Goal: Information Seeking & Learning: Learn about a topic

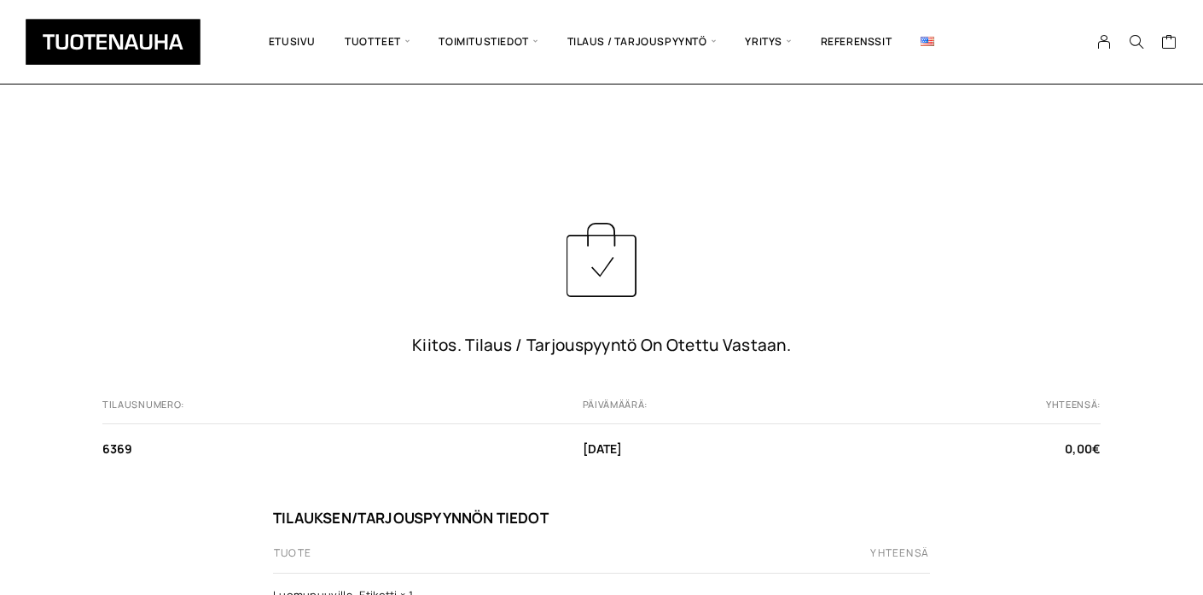
scroll to position [358, 0]
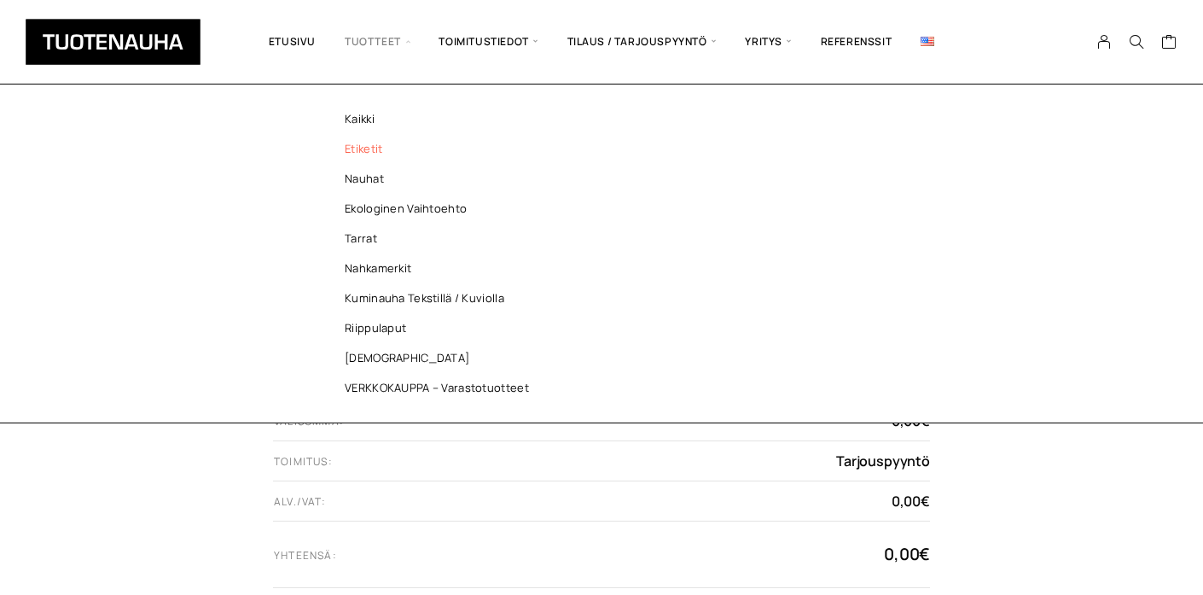
click at [364, 155] on link "Etiketit" at bounding box center [440, 149] width 247 height 30
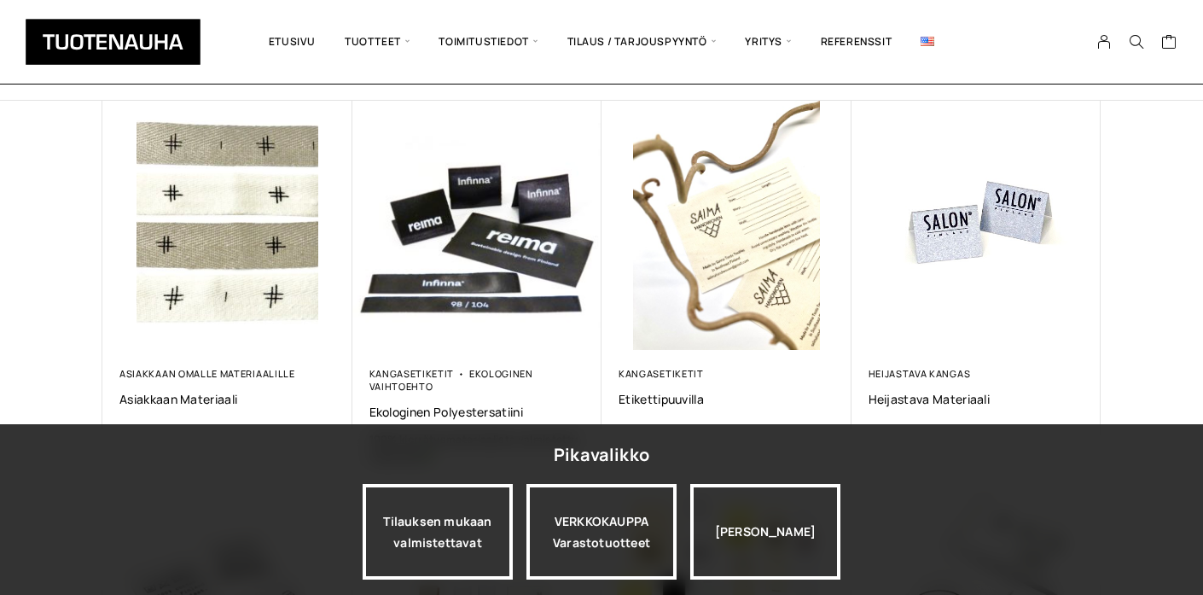
scroll to position [304, 0]
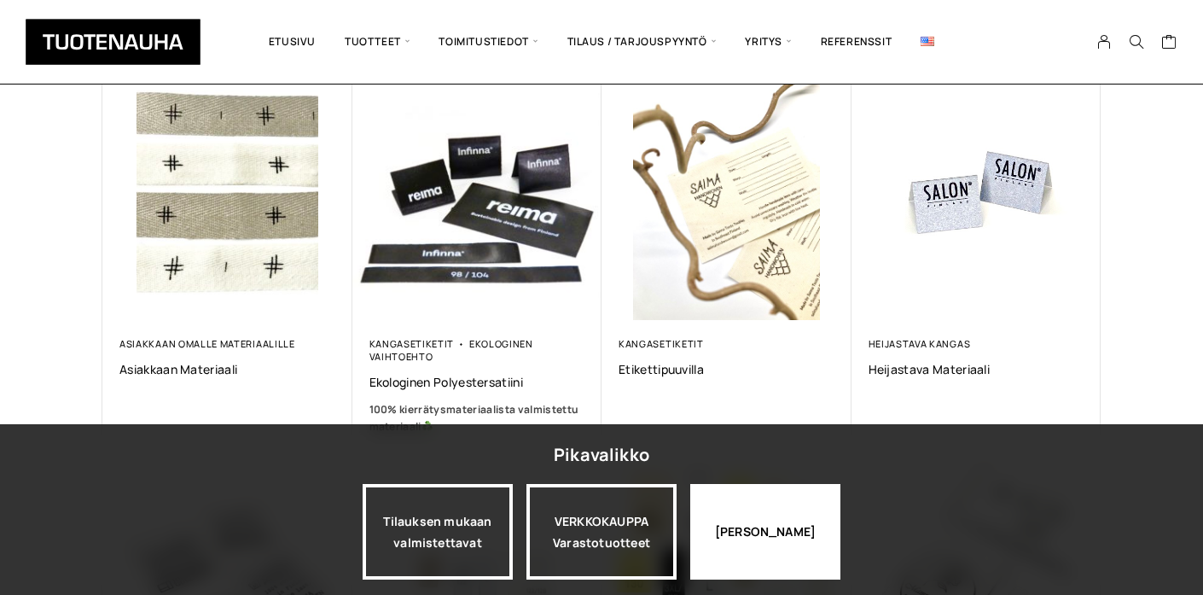
click at [722, 530] on div "Jatka katselua" at bounding box center [765, 532] width 150 height 96
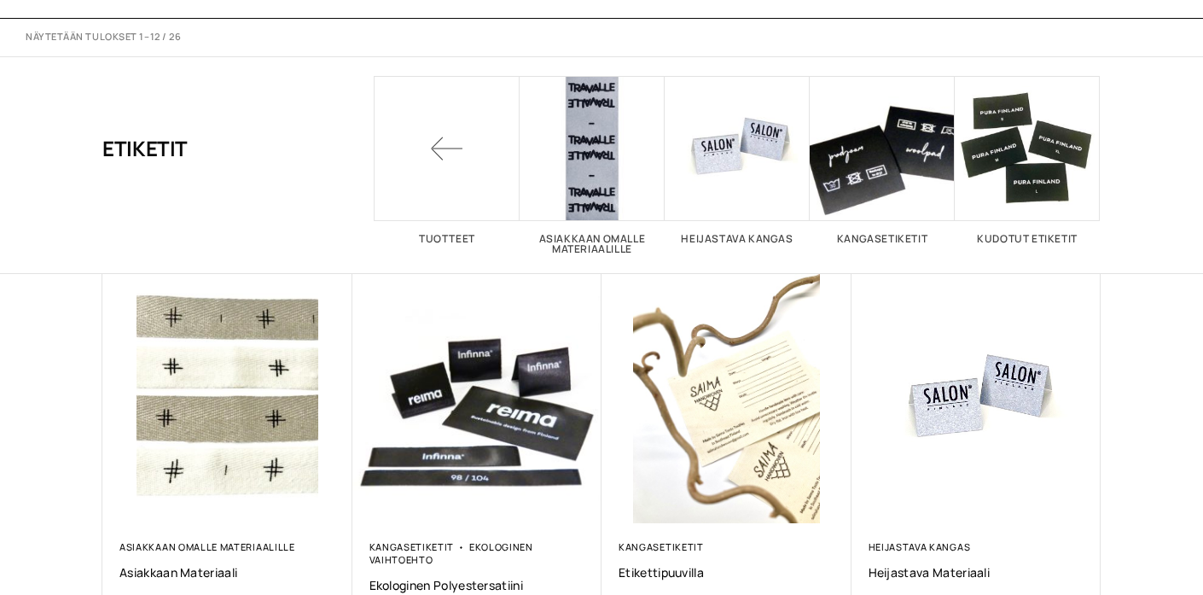
scroll to position [0, 0]
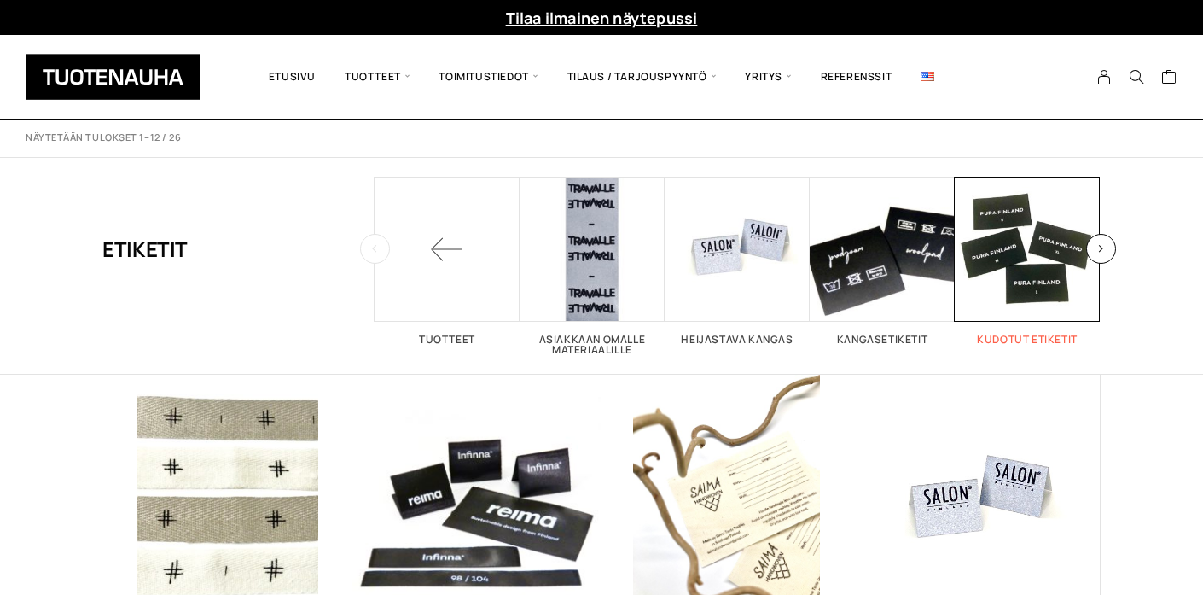
click at [1047, 250] on span "Visit product category Kudotut etiketit" at bounding box center [1027, 249] width 145 height 145
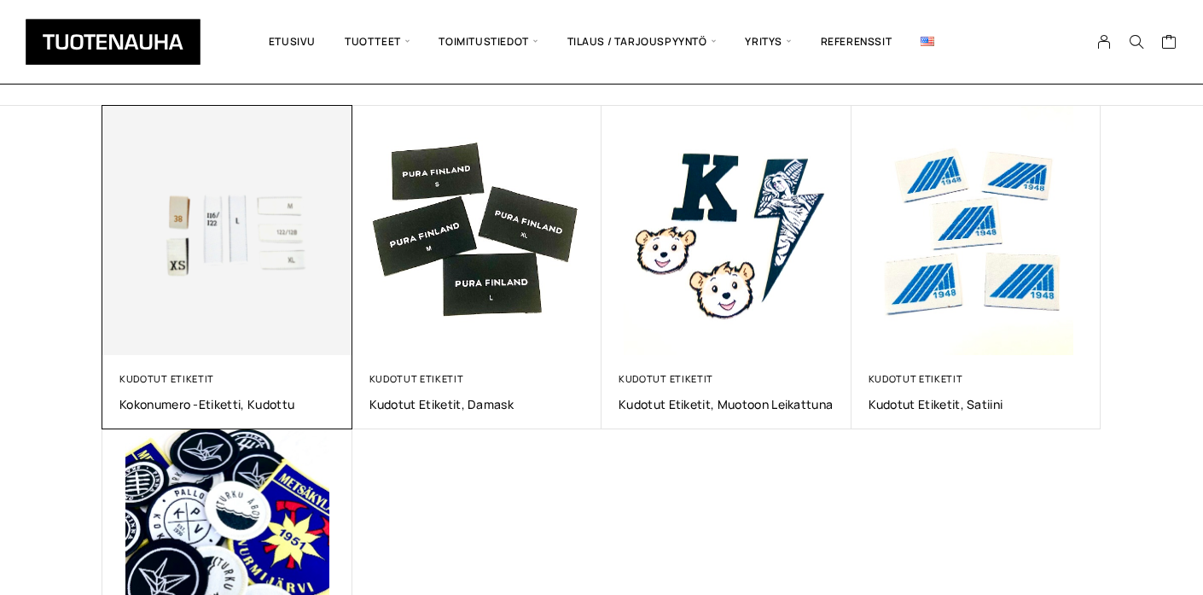
scroll to position [279, 0]
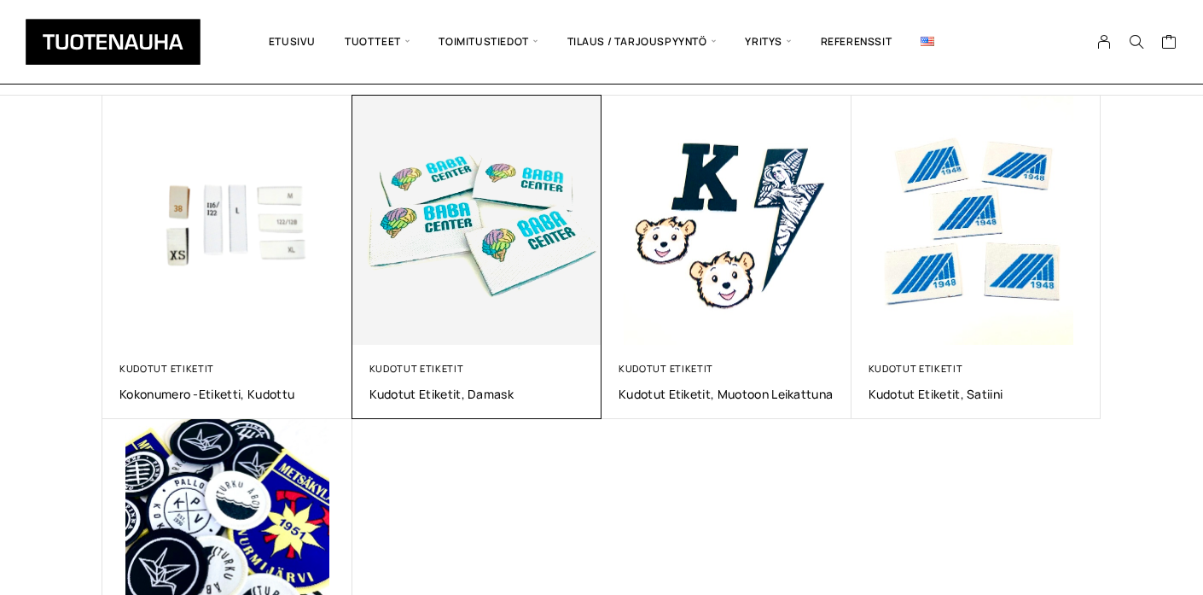
click at [457, 263] on img at bounding box center [477, 220] width 262 height 262
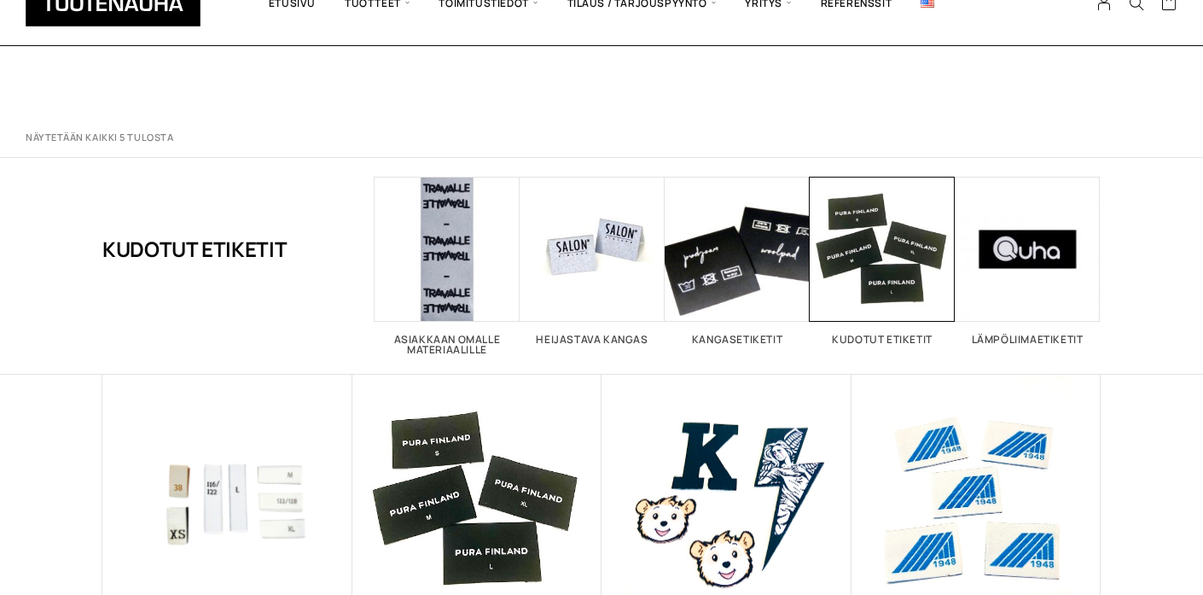
scroll to position [279, 0]
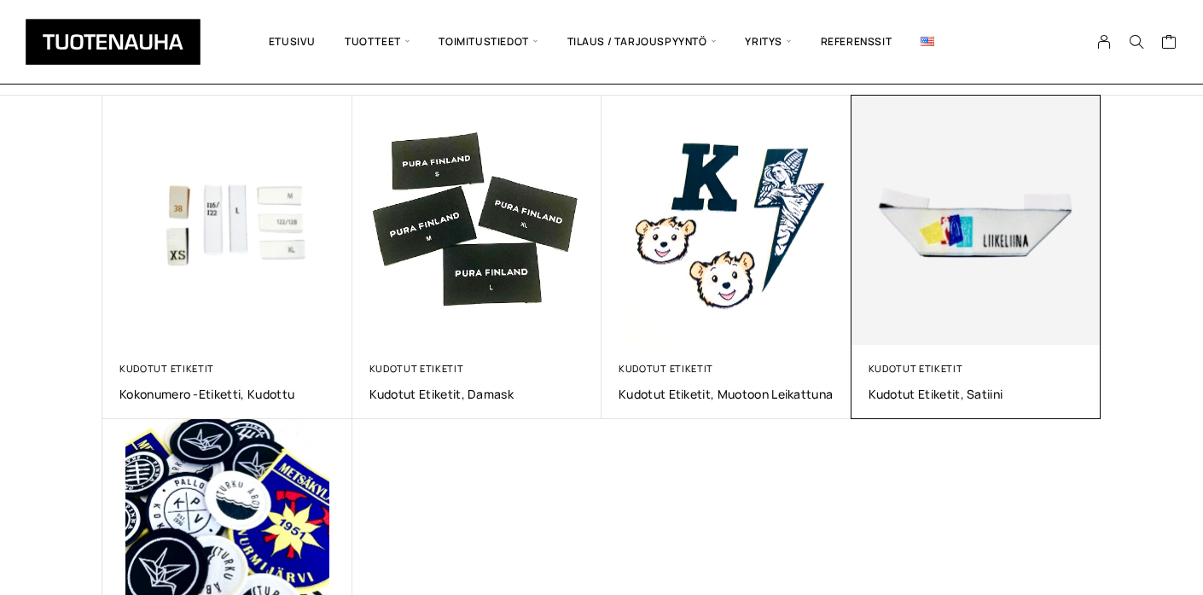
click at [947, 257] on img at bounding box center [976, 220] width 262 height 262
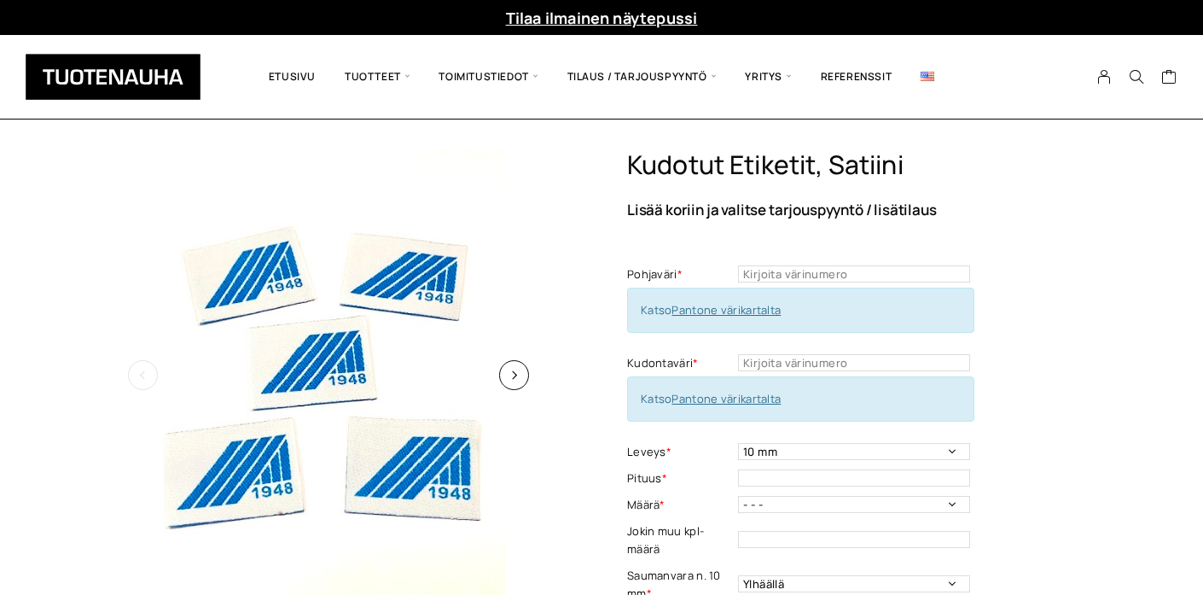
scroll to position [32, 0]
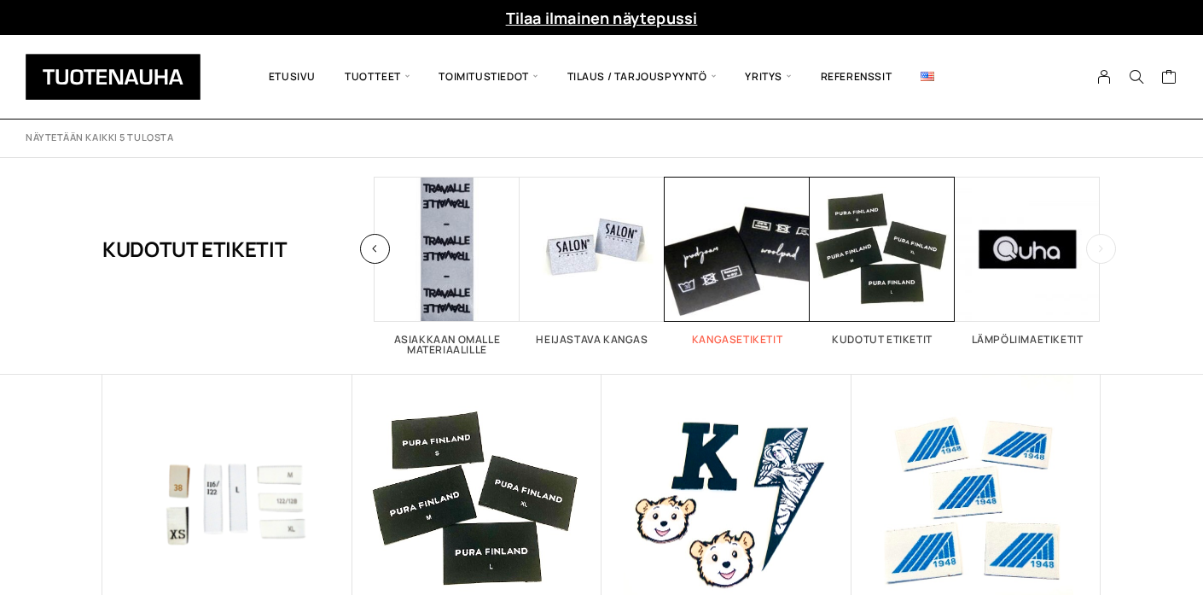
click at [720, 243] on span "Visit product category Kangasetiketit" at bounding box center [737, 249] width 145 height 145
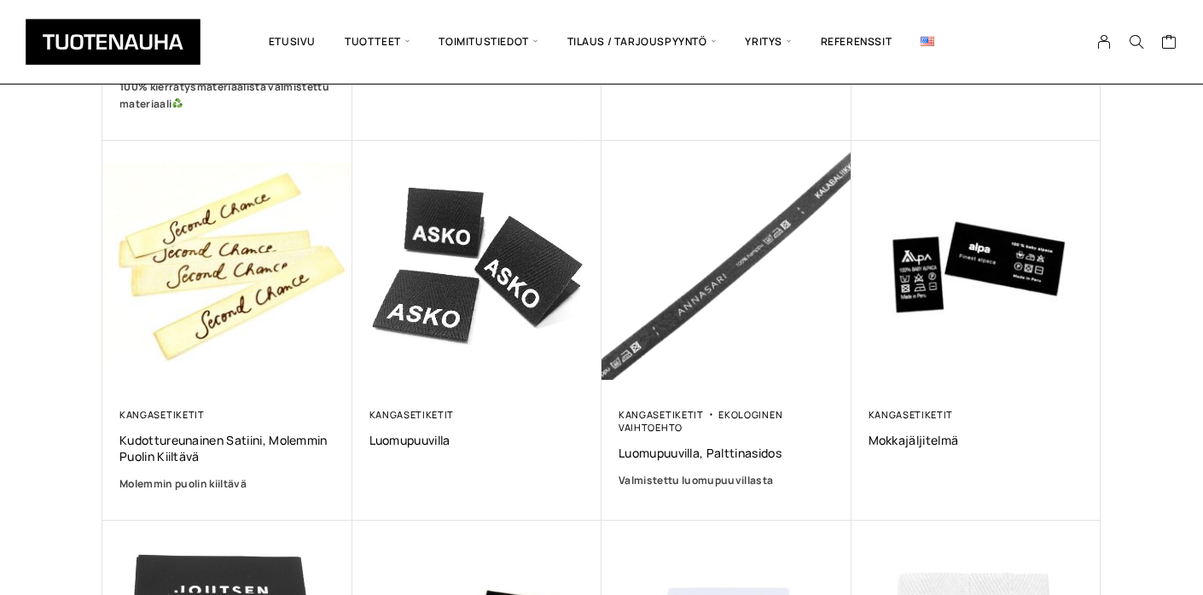
scroll to position [469, 0]
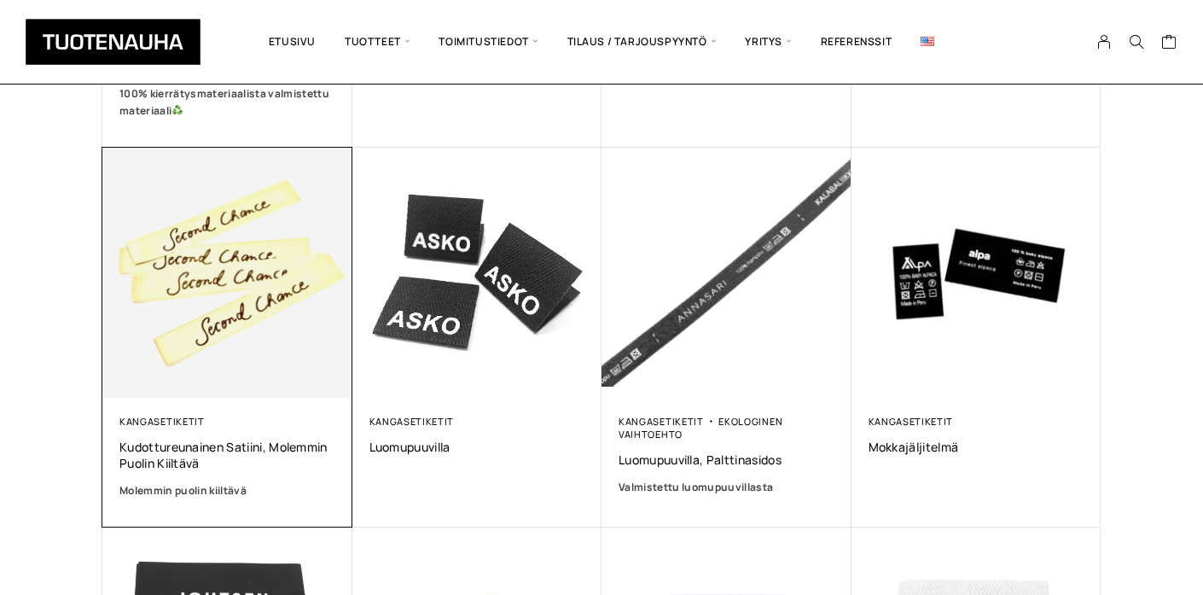
click at [206, 307] on img at bounding box center [227, 273] width 250 height 250
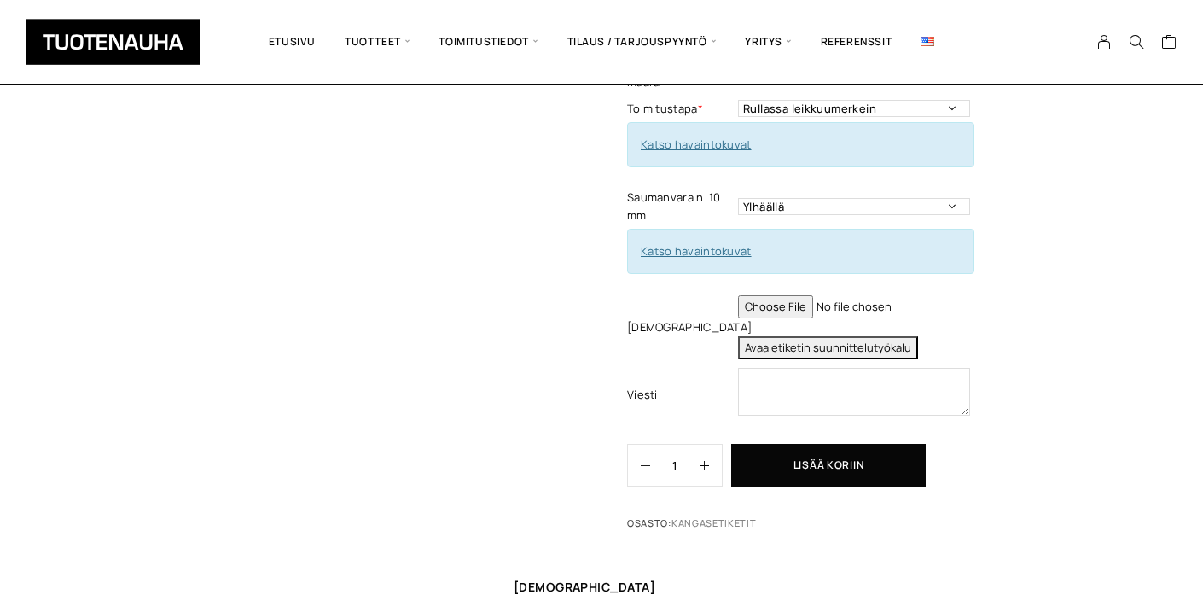
scroll to position [675, 0]
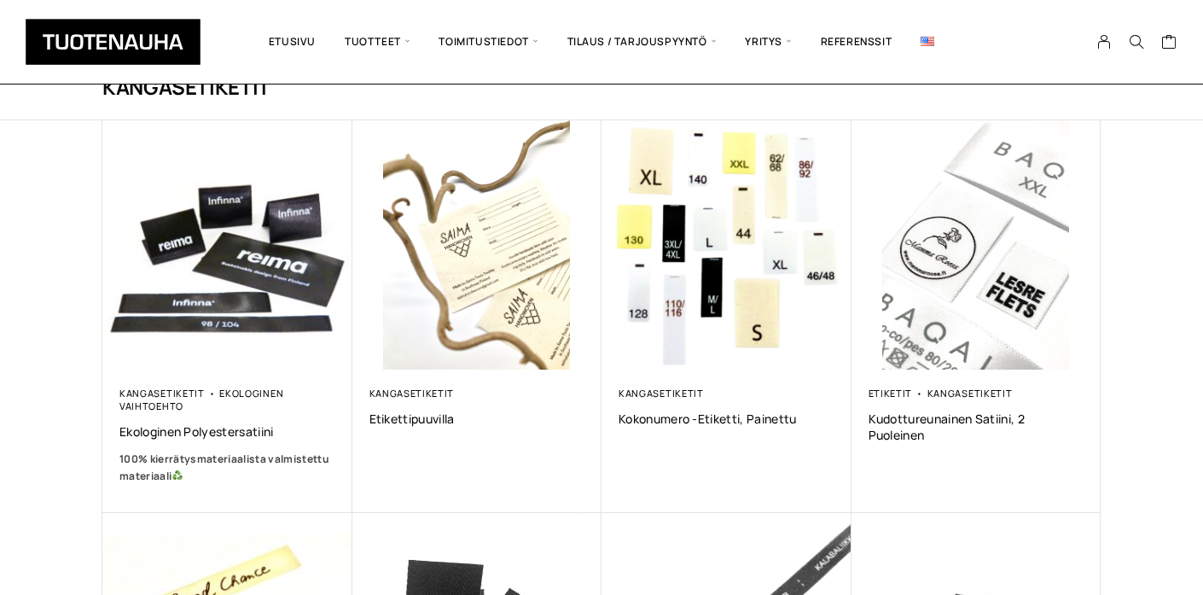
scroll to position [102, 0]
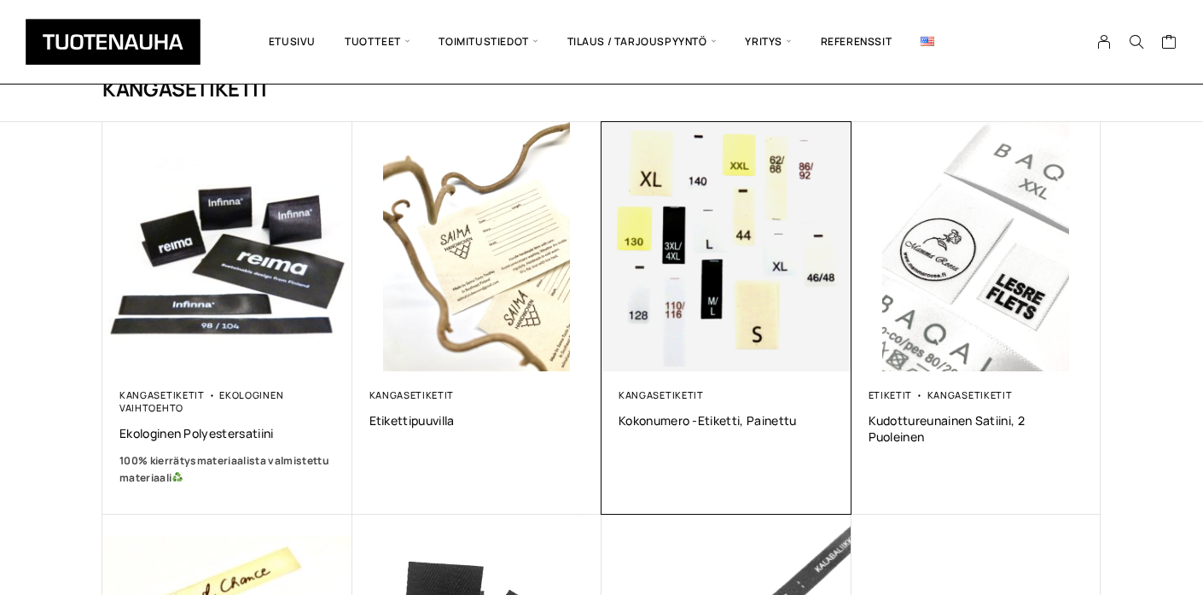
click at [737, 279] on img at bounding box center [727, 247] width 250 height 250
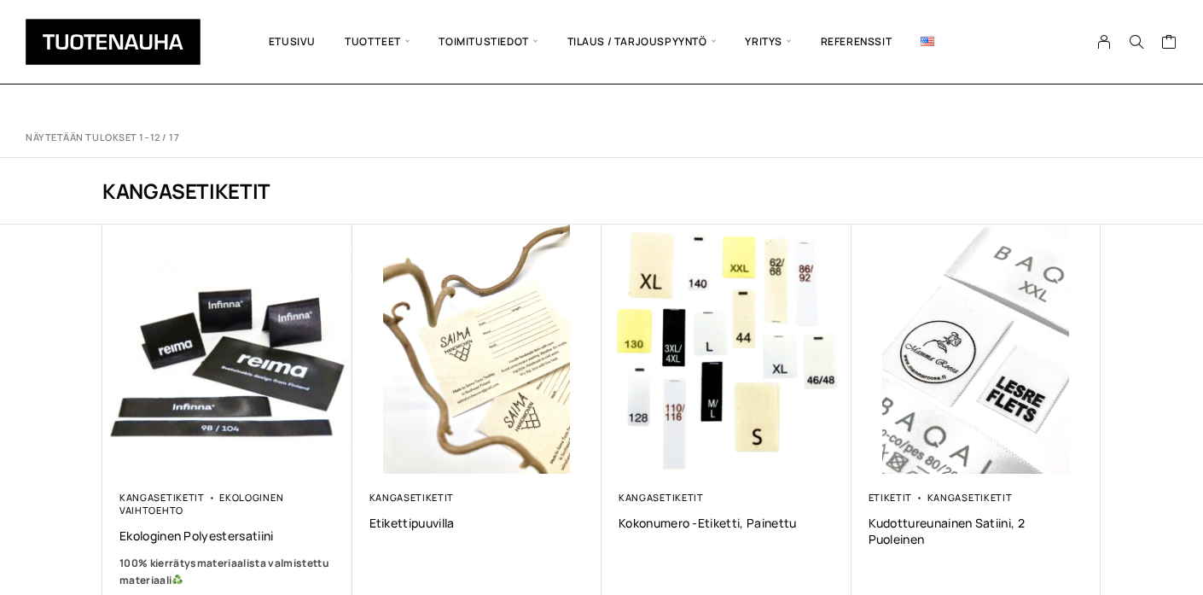
scroll to position [102, 0]
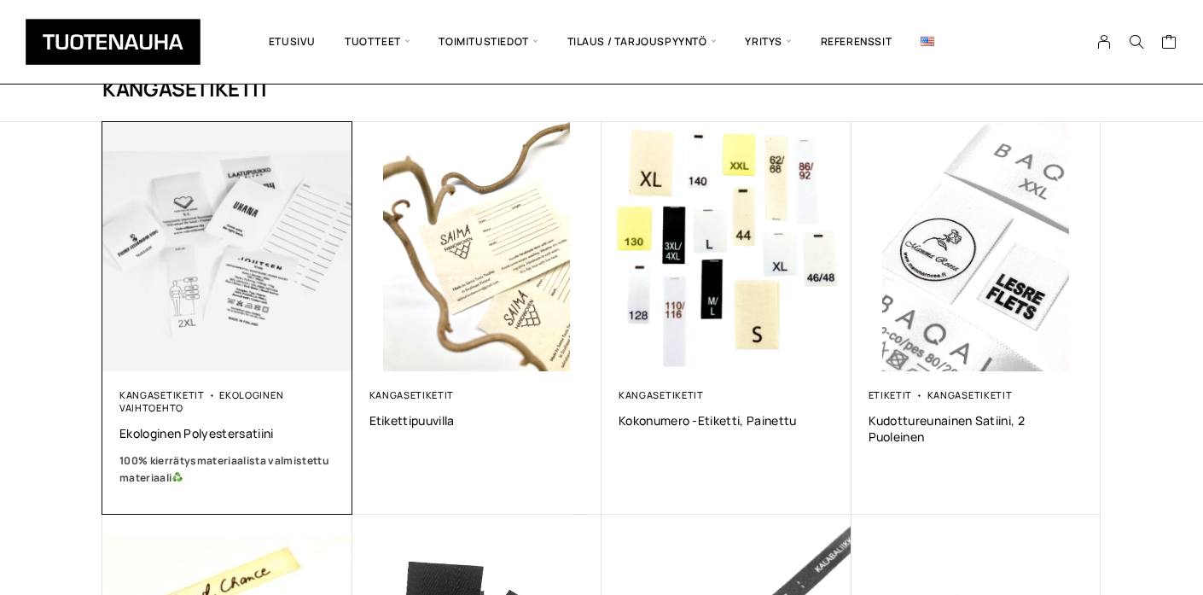
click at [184, 279] on img at bounding box center [227, 246] width 262 height 262
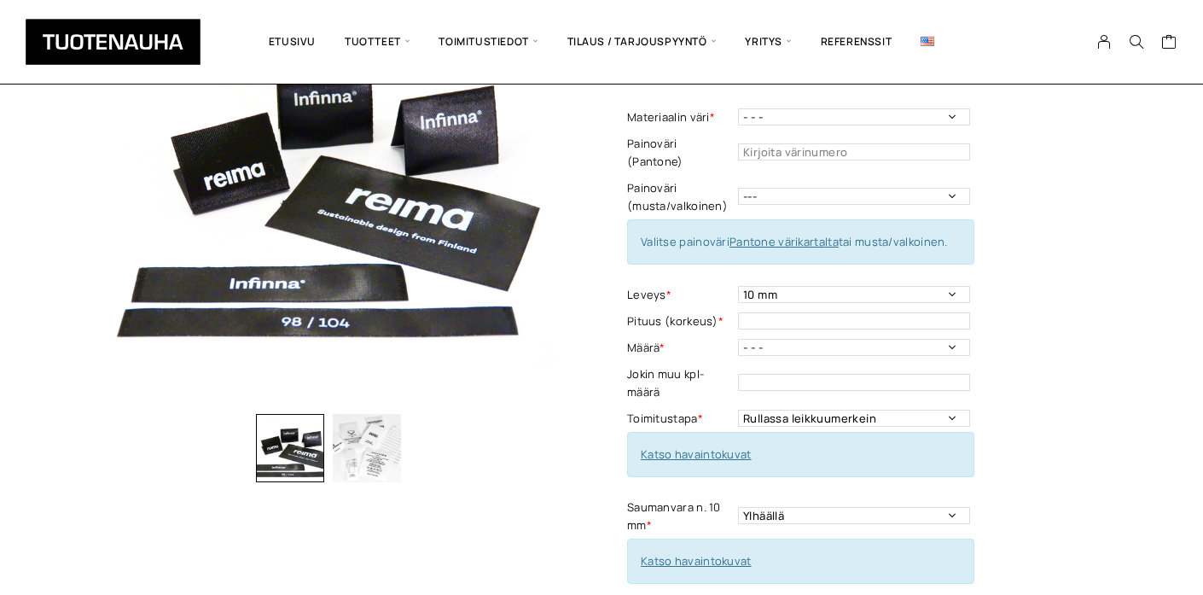
scroll to position [220, 0]
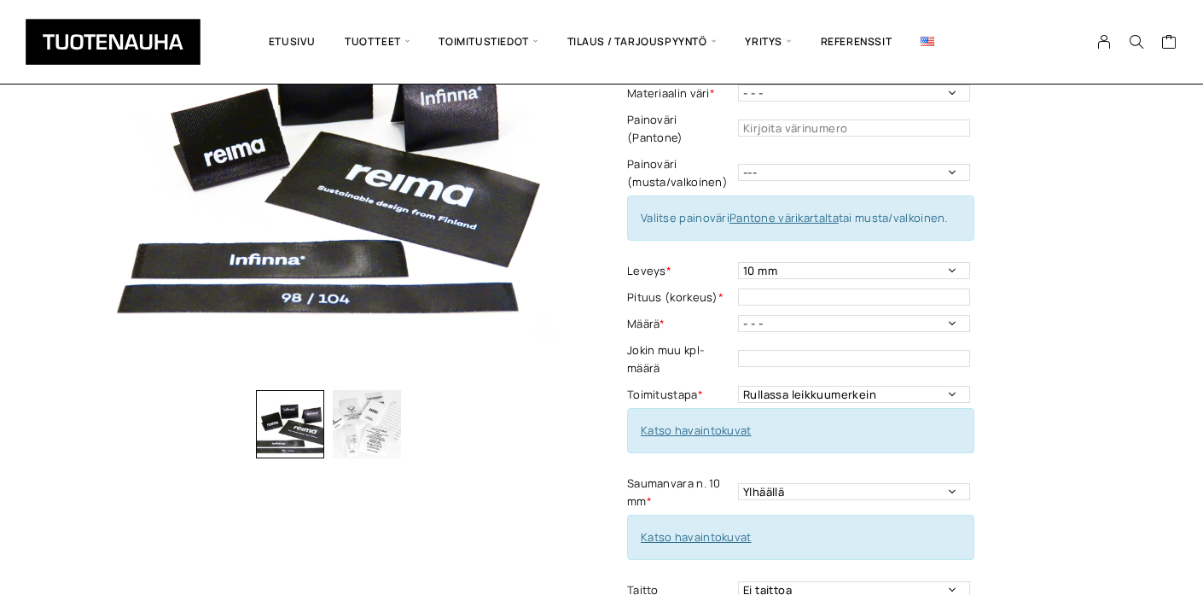
click at [370, 436] on img "button" at bounding box center [367, 424] width 68 height 68
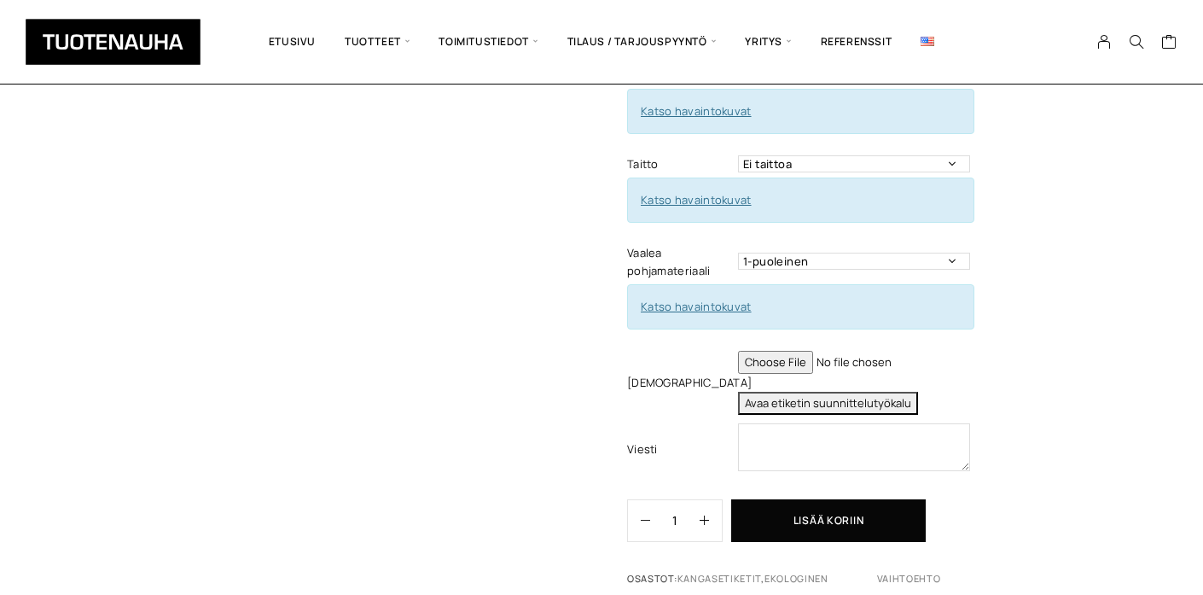
scroll to position [679, 0]
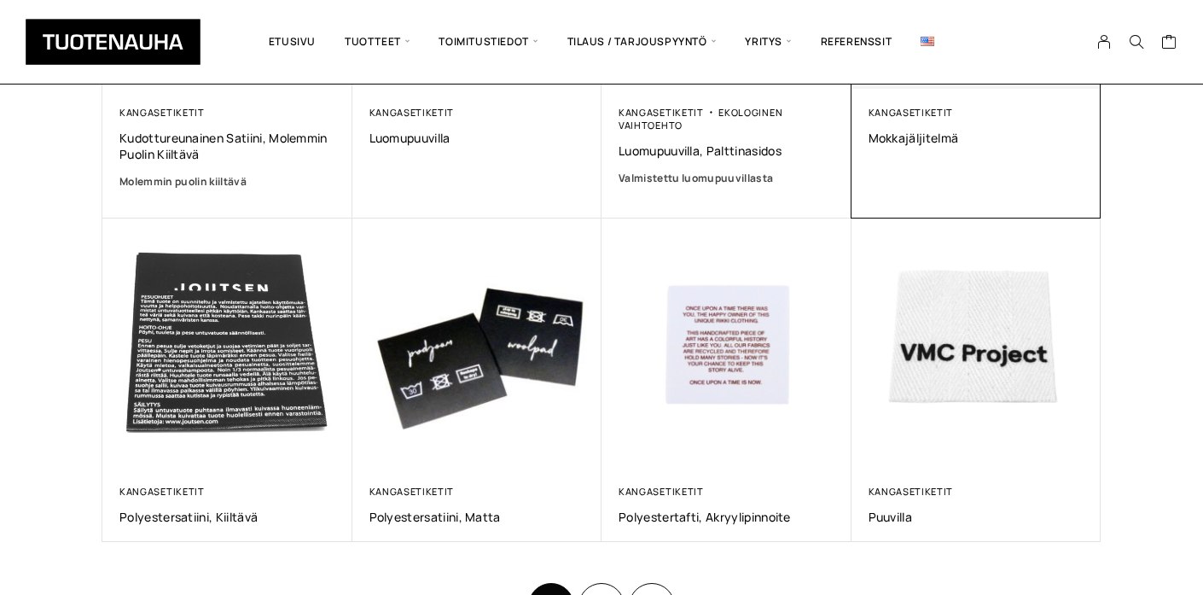
scroll to position [789, 0]
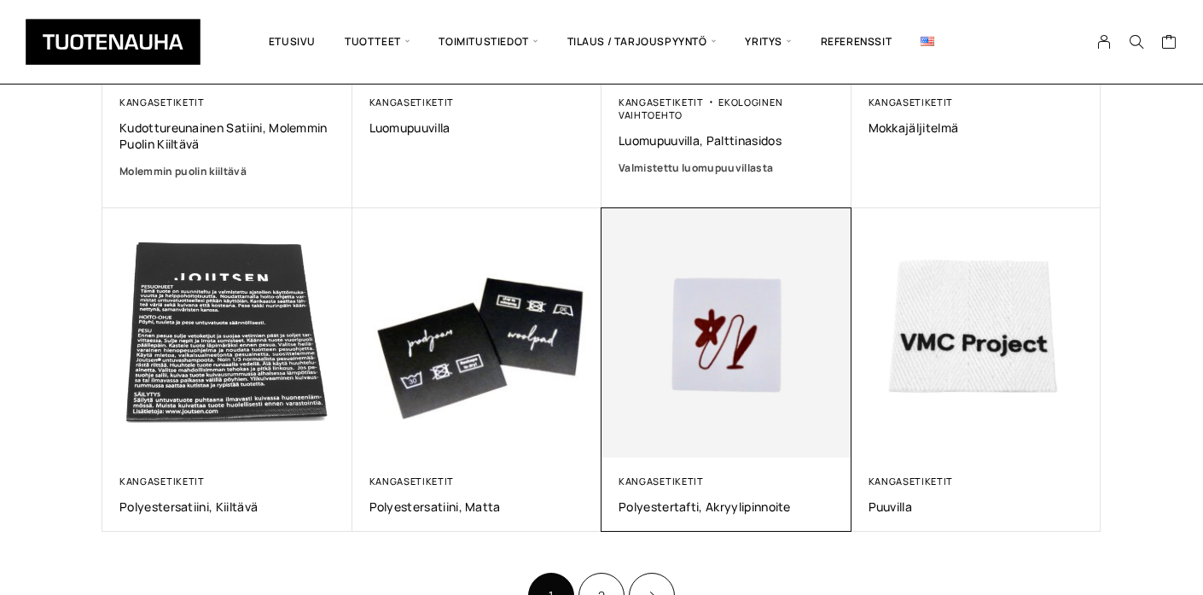
click at [725, 368] on img at bounding box center [727, 332] width 262 height 262
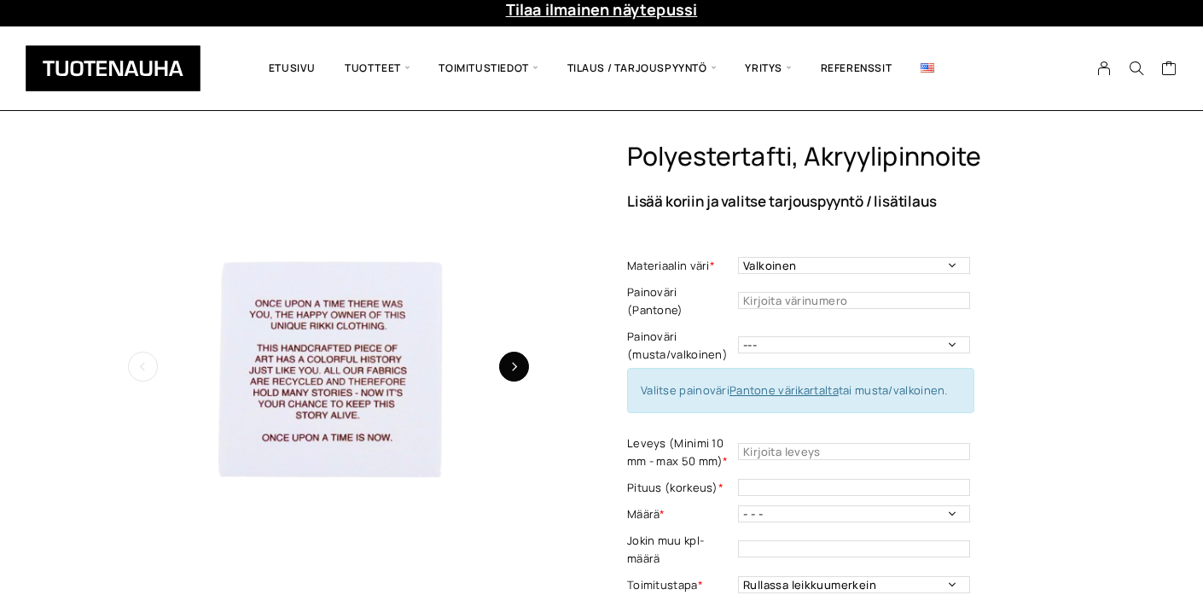
scroll to position [11, 0]
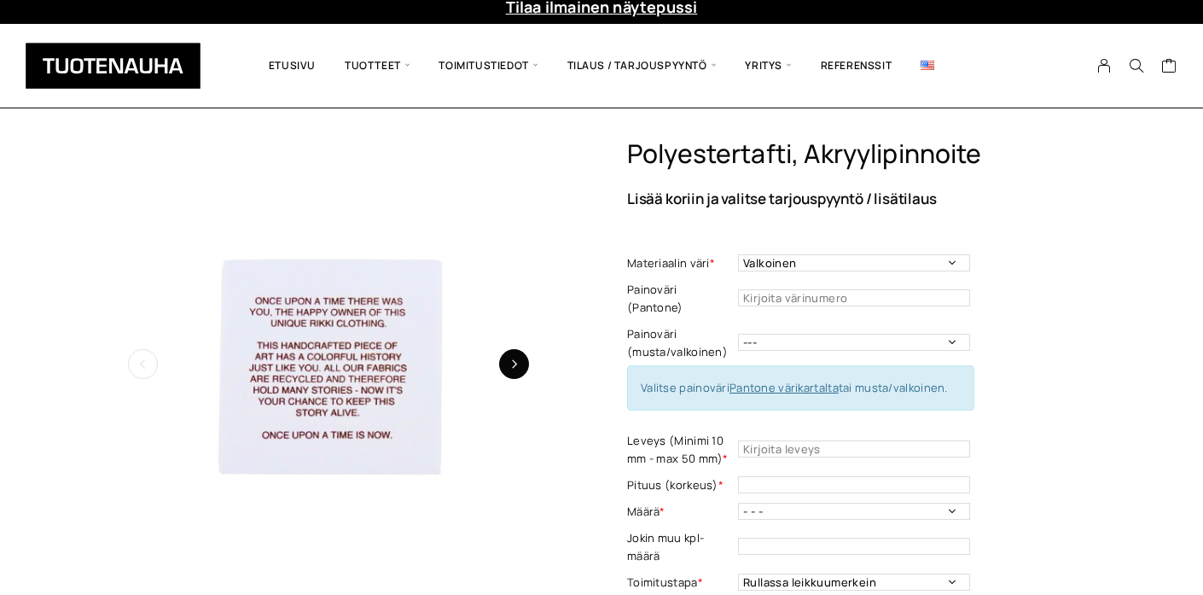
click at [518, 362] on icon "button" at bounding box center [513, 363] width 9 height 9
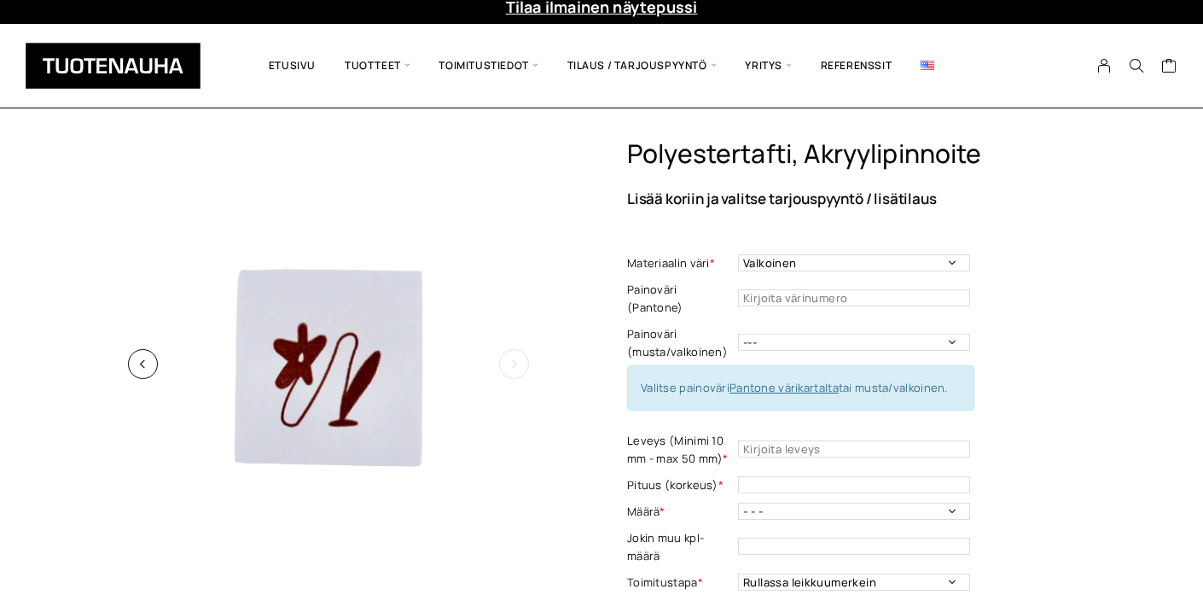
click at [518, 363] on icon "button" at bounding box center [513, 363] width 9 height 9
click at [141, 370] on button "button" at bounding box center [143, 364] width 30 height 30
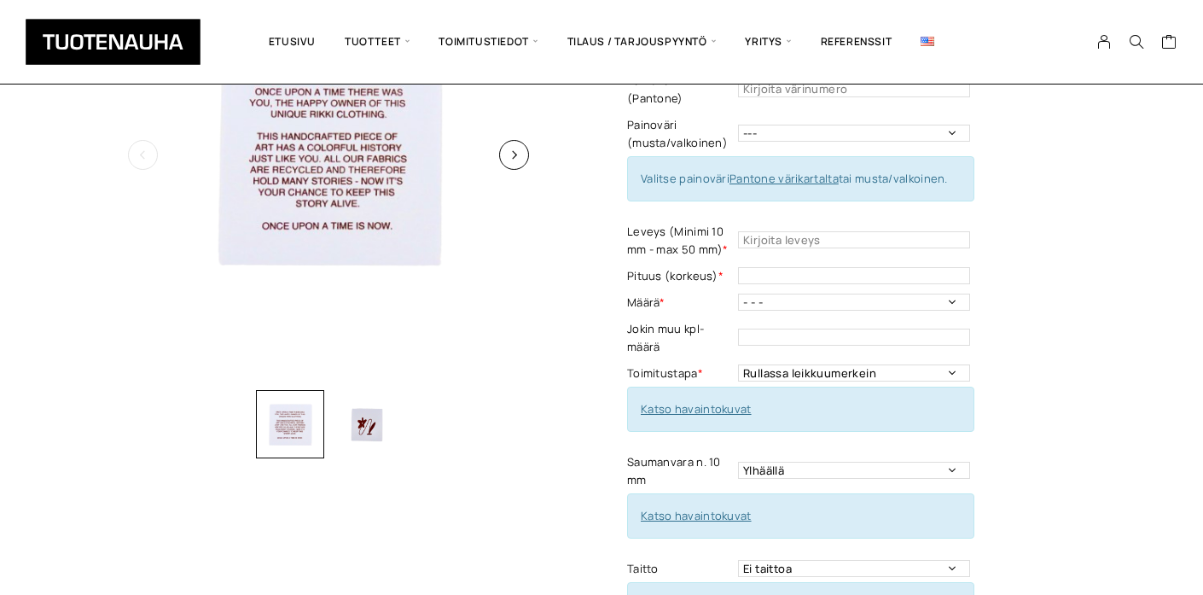
scroll to position [46, 0]
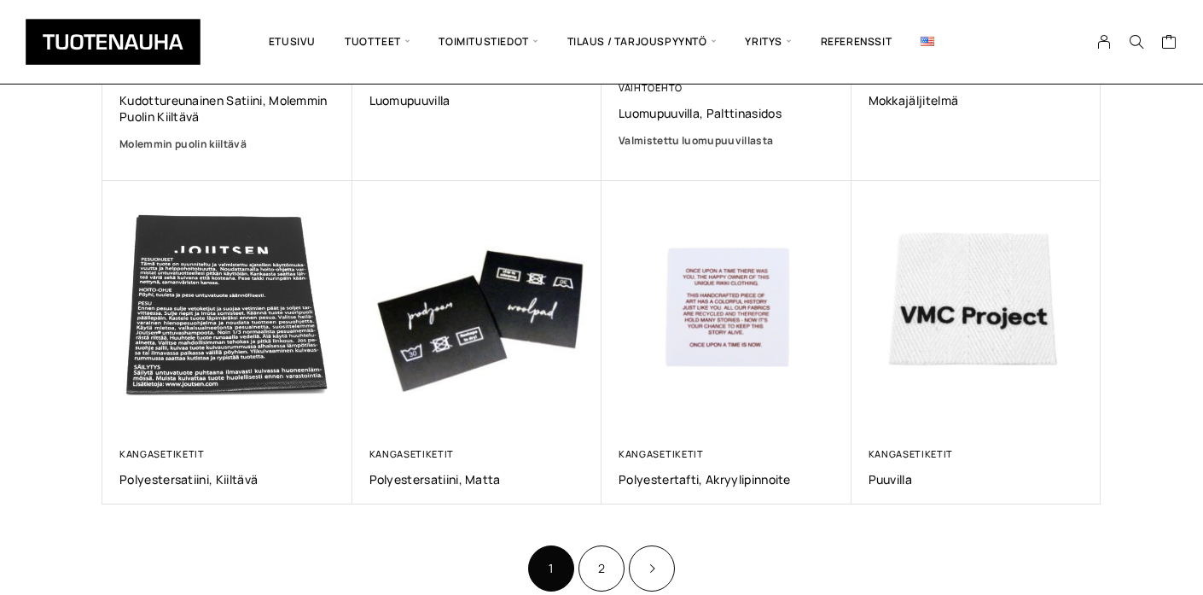
scroll to position [817, 0]
click at [597, 572] on link "2" at bounding box center [602, 567] width 46 height 46
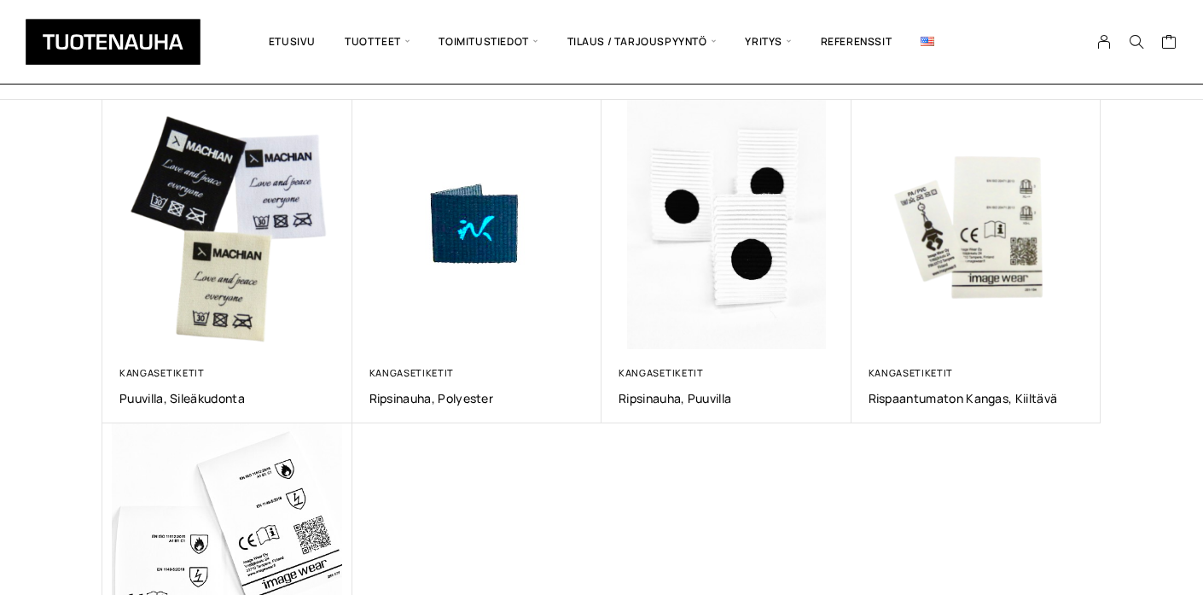
scroll to position [126, 0]
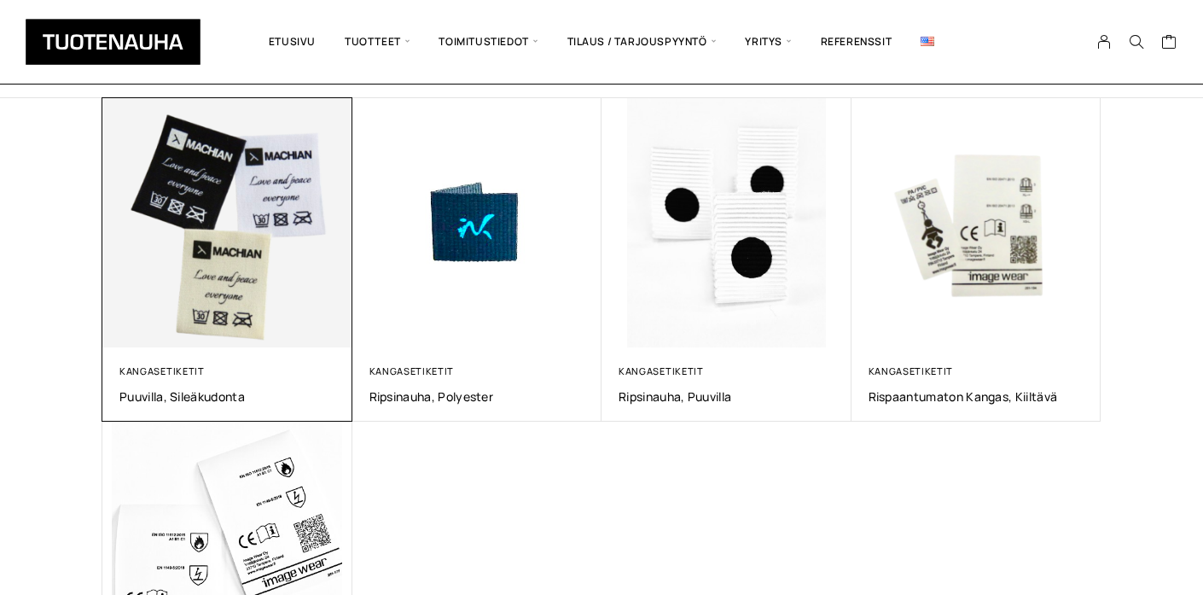
click at [195, 255] on img at bounding box center [227, 223] width 250 height 250
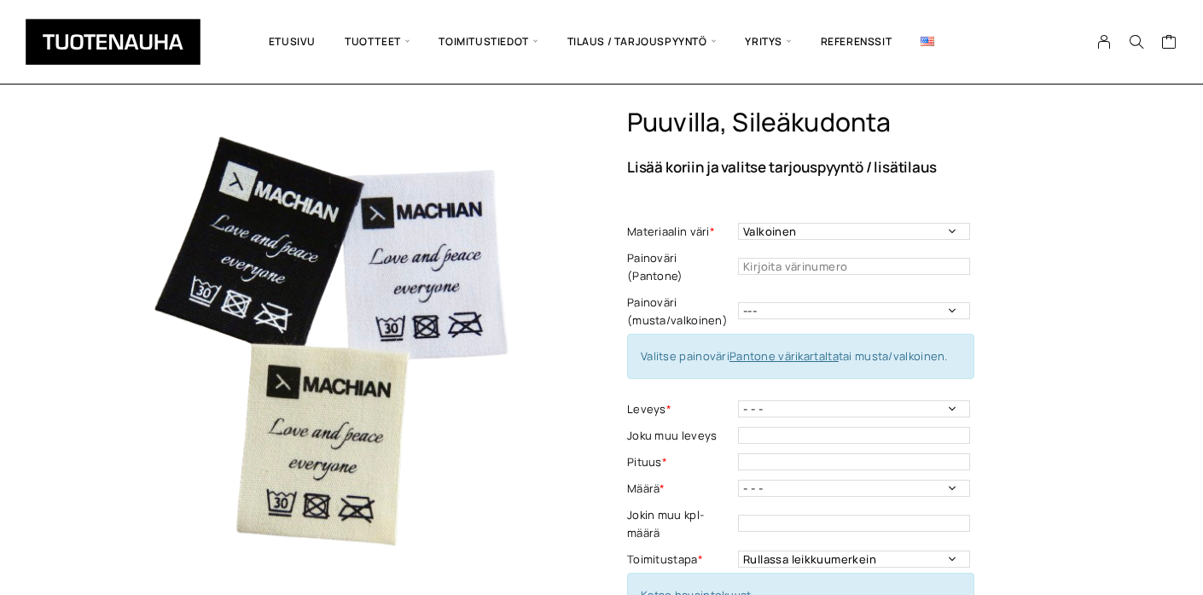
scroll to position [45, 0]
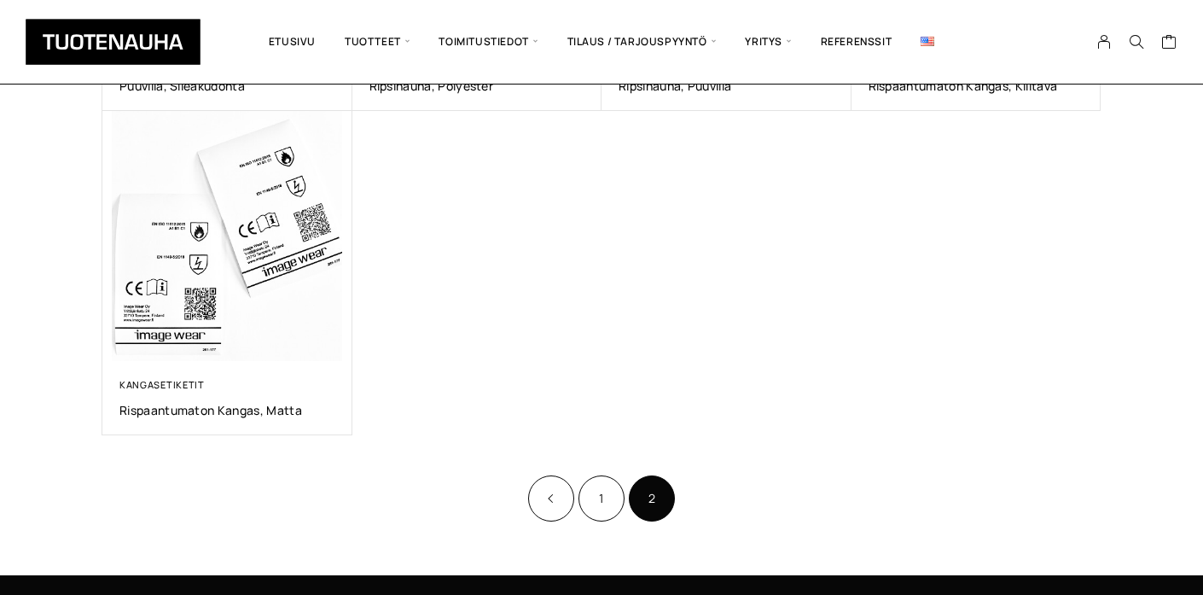
scroll to position [570, 0]
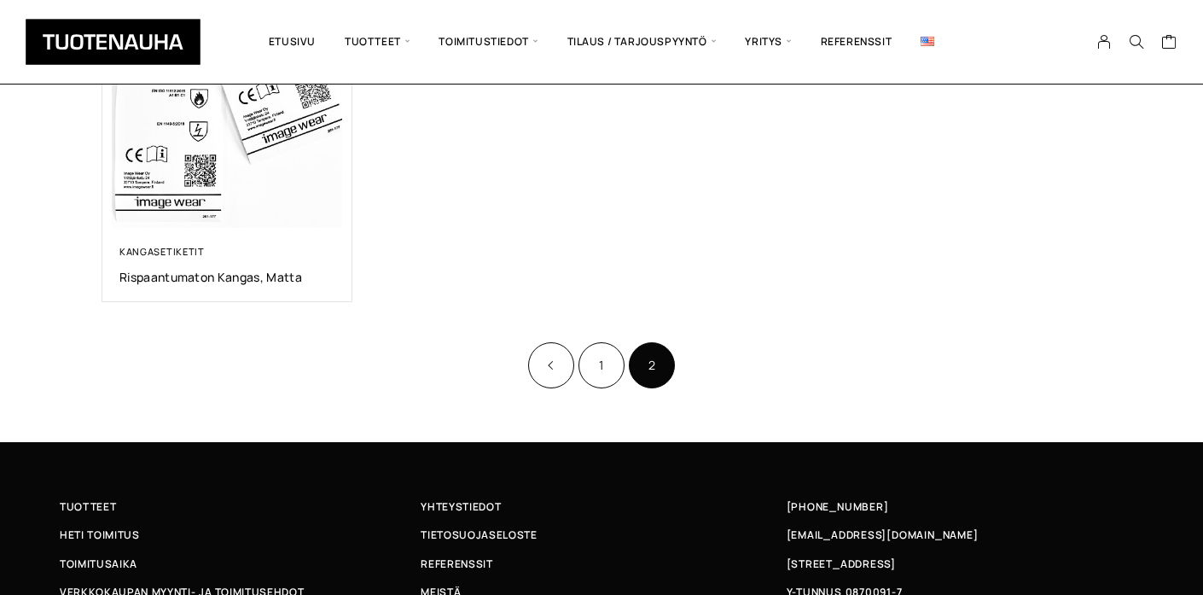
click at [626, 376] on ul "1 2" at bounding box center [602, 366] width 151 height 50
click at [610, 372] on link "1" at bounding box center [602, 365] width 46 height 46
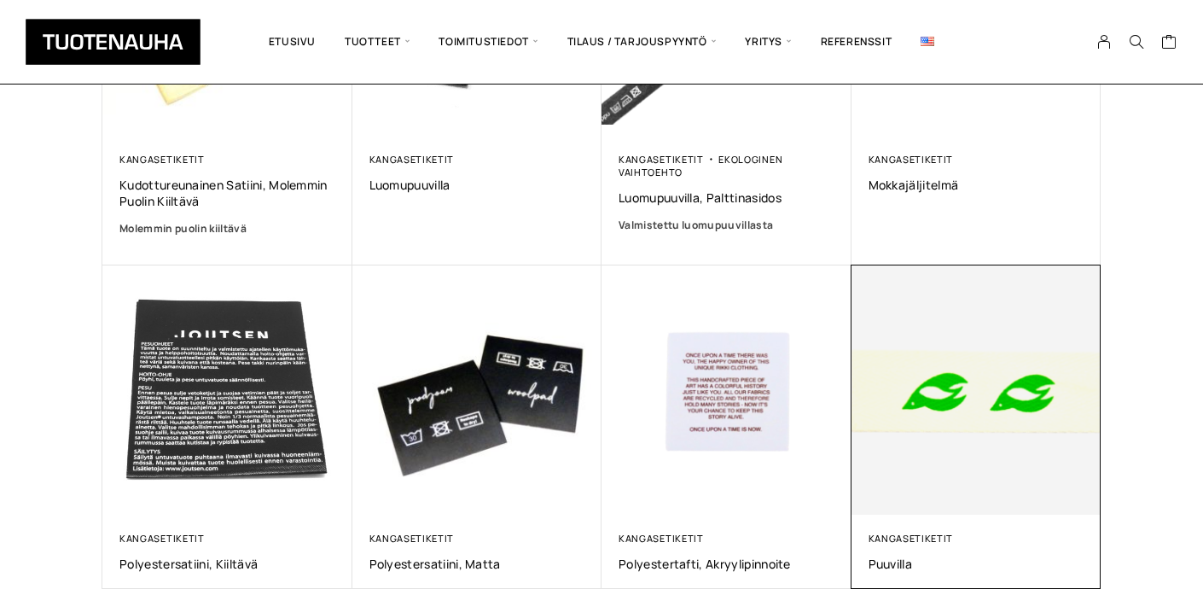
scroll to position [775, 0]
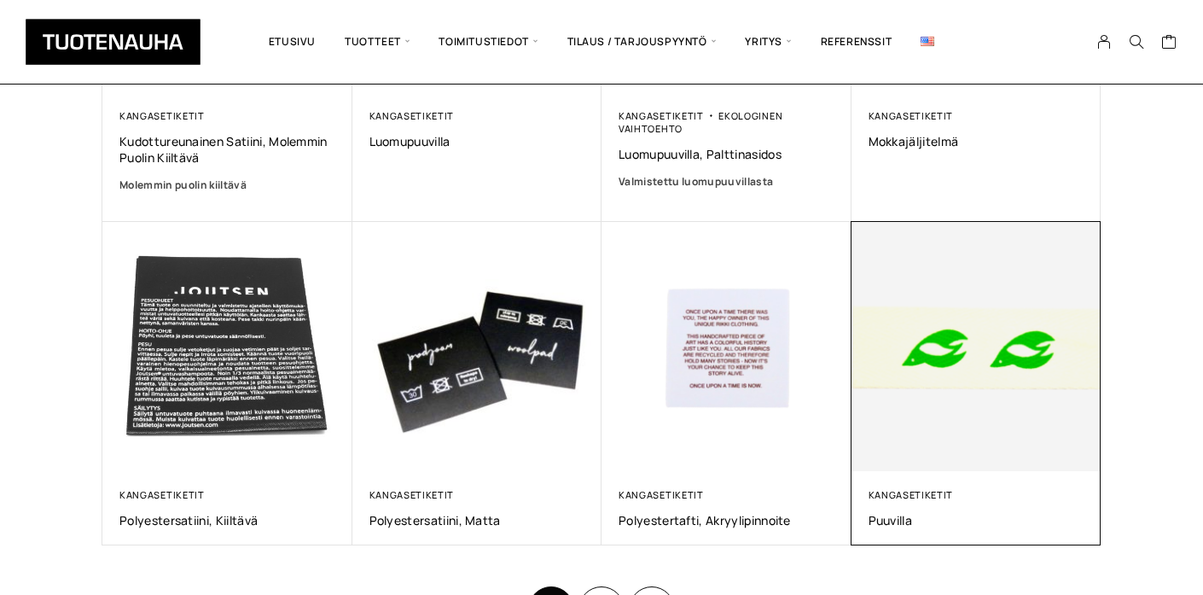
click at [999, 374] on img at bounding box center [976, 346] width 262 height 262
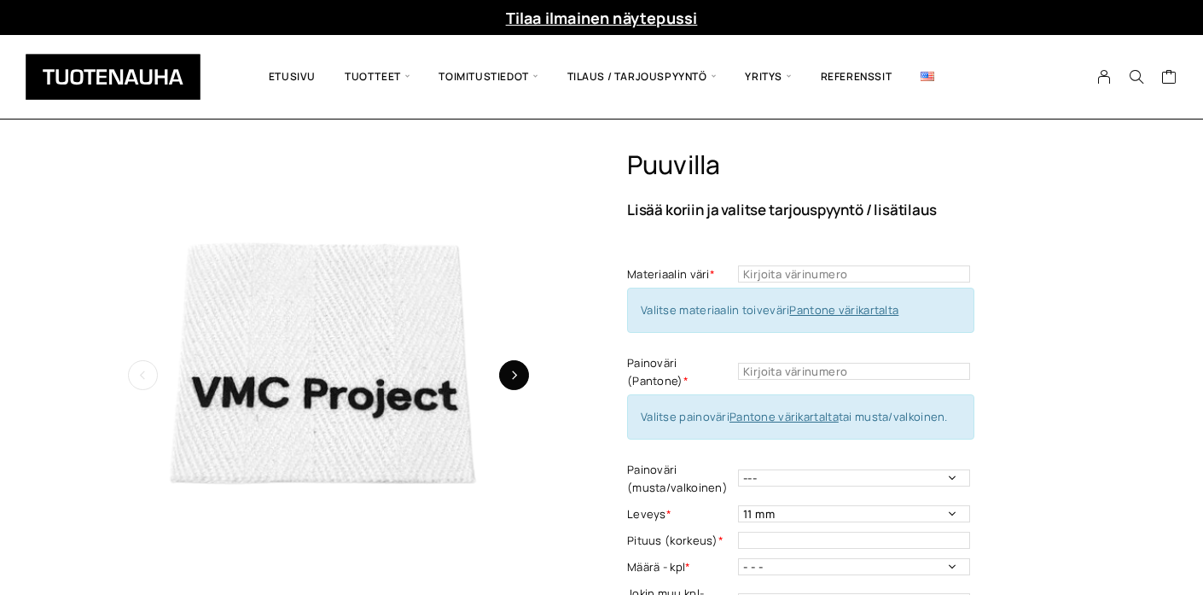
click at [508, 373] on button "button" at bounding box center [514, 375] width 30 height 30
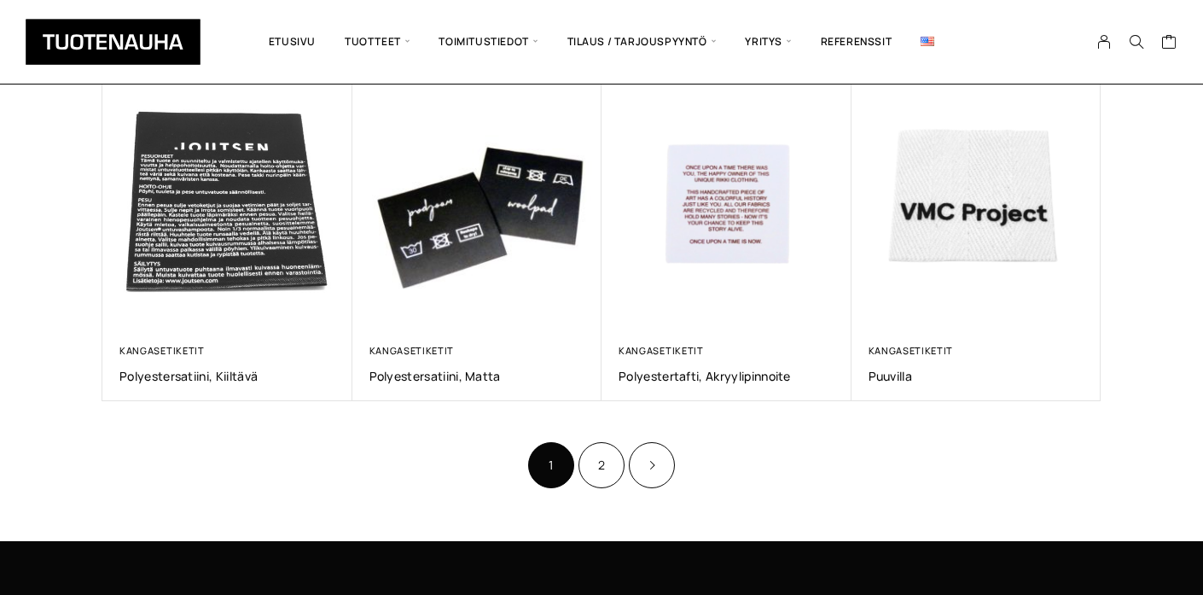
scroll to position [958, 0]
